Goal: Transaction & Acquisition: Purchase product/service

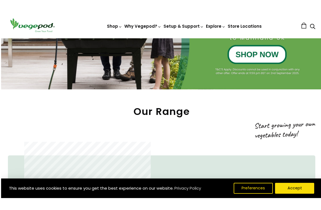
scroll to position [155, 0]
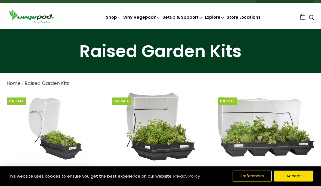
scroll to position [9, 0]
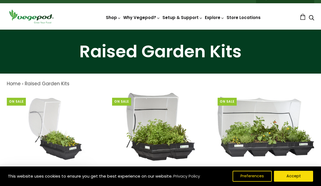
click at [49, 141] on img at bounding box center [55, 127] width 65 height 68
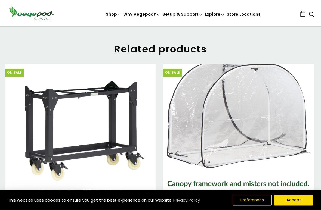
scroll to position [827, 0]
click at [216, 151] on img at bounding box center [239, 130] width 144 height 136
